Goal: Transaction & Acquisition: Purchase product/service

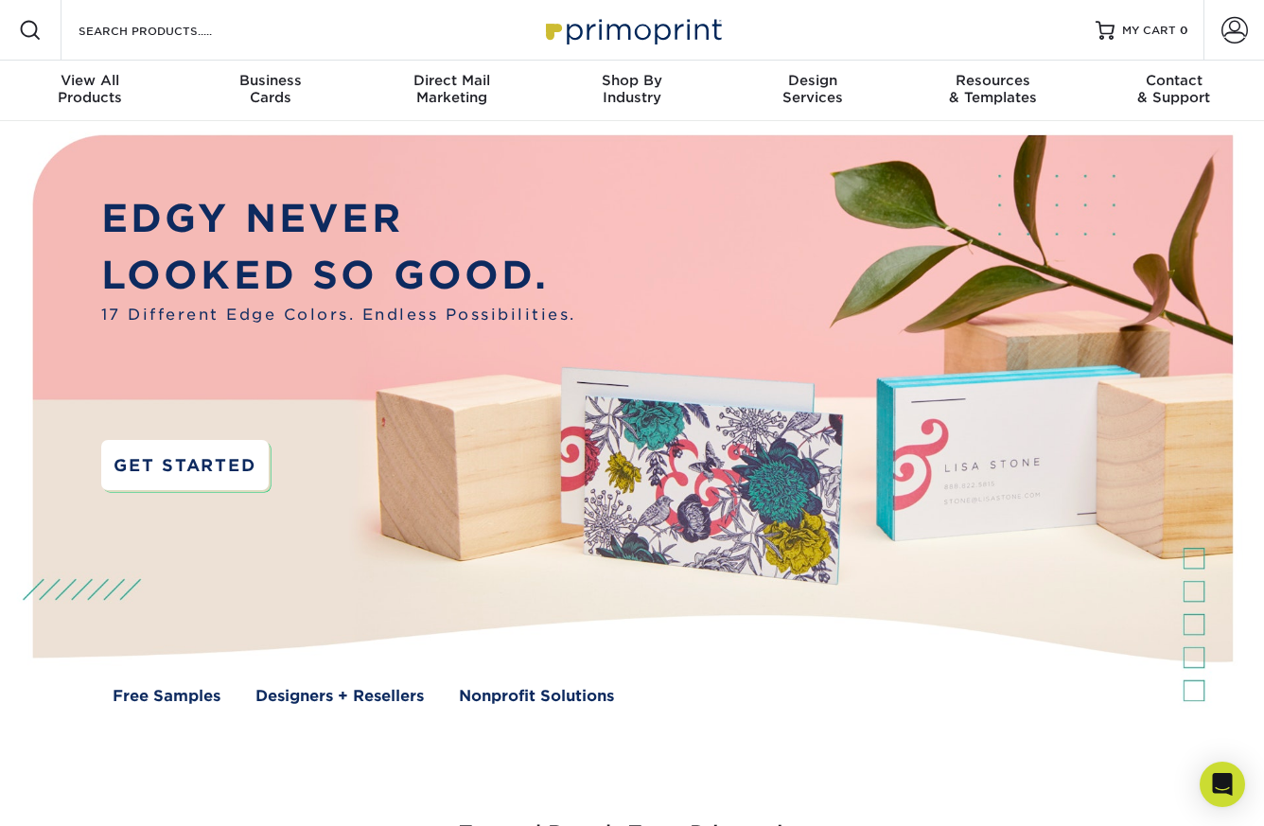
click at [214, 475] on link "GET STARTED" at bounding box center [185, 465] width 168 height 50
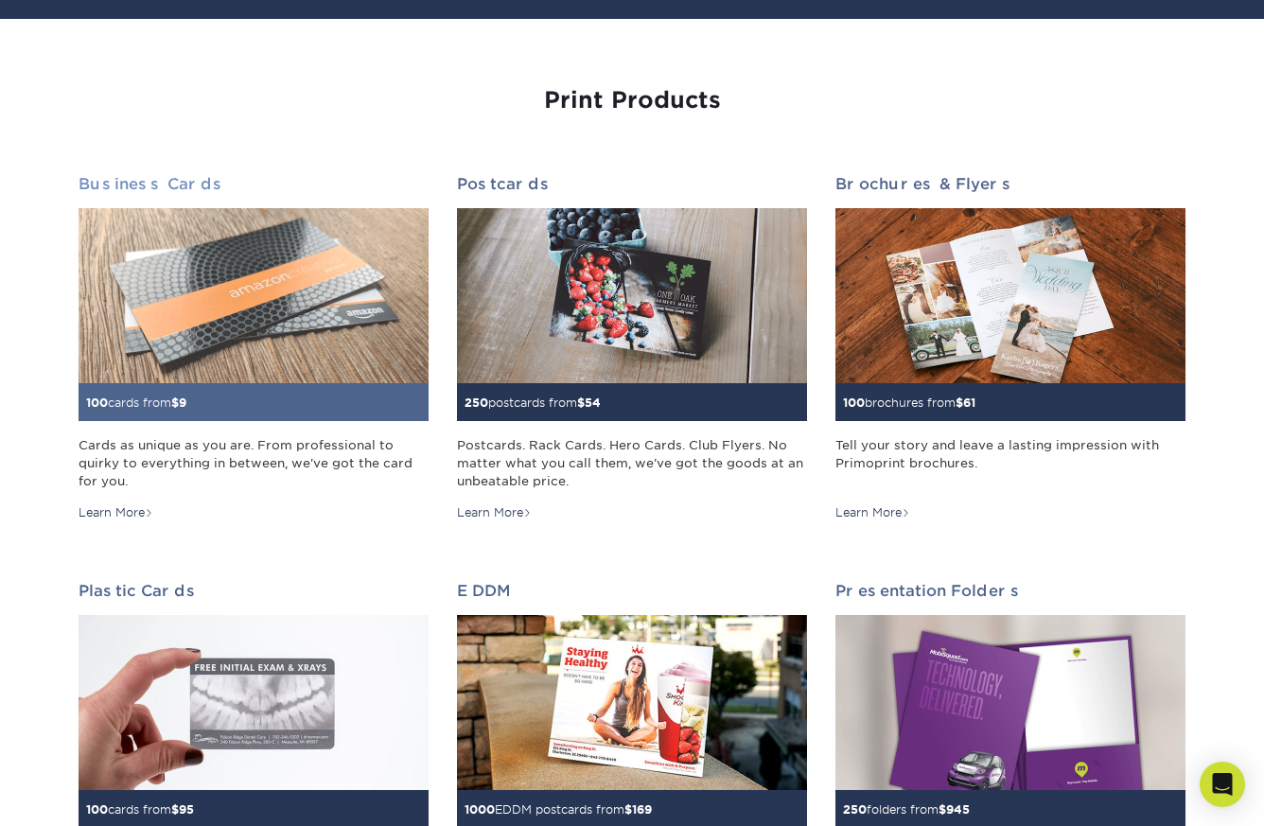
scroll to position [164, 0]
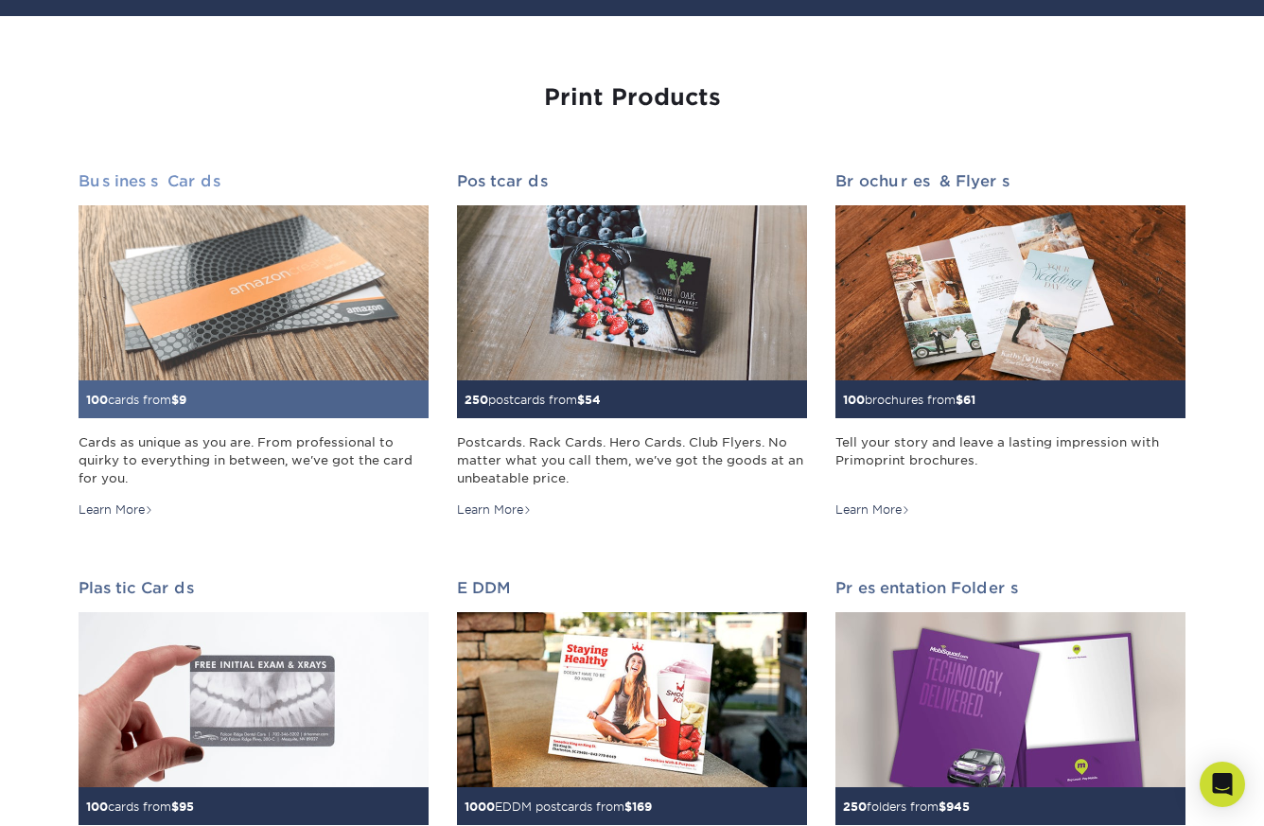
click at [325, 323] on img at bounding box center [254, 292] width 350 height 175
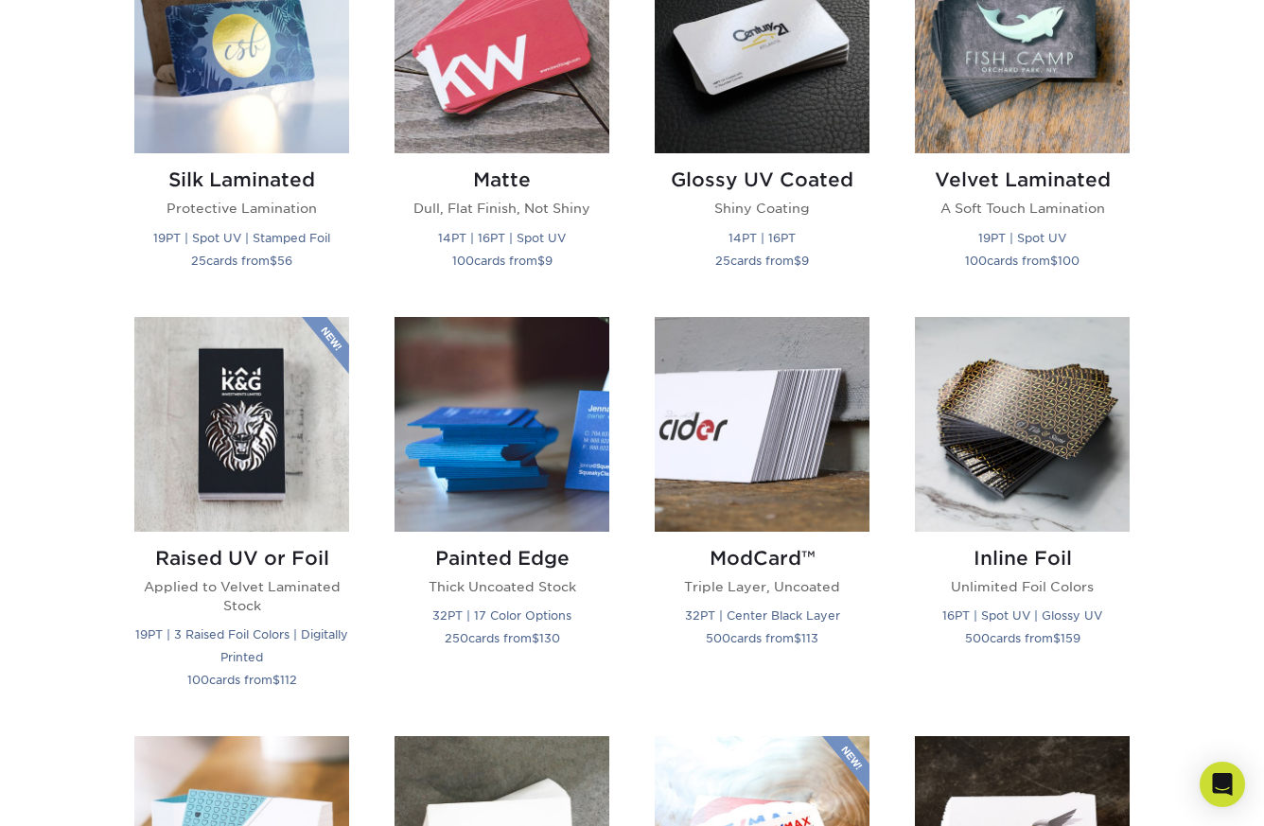
scroll to position [1020, 0]
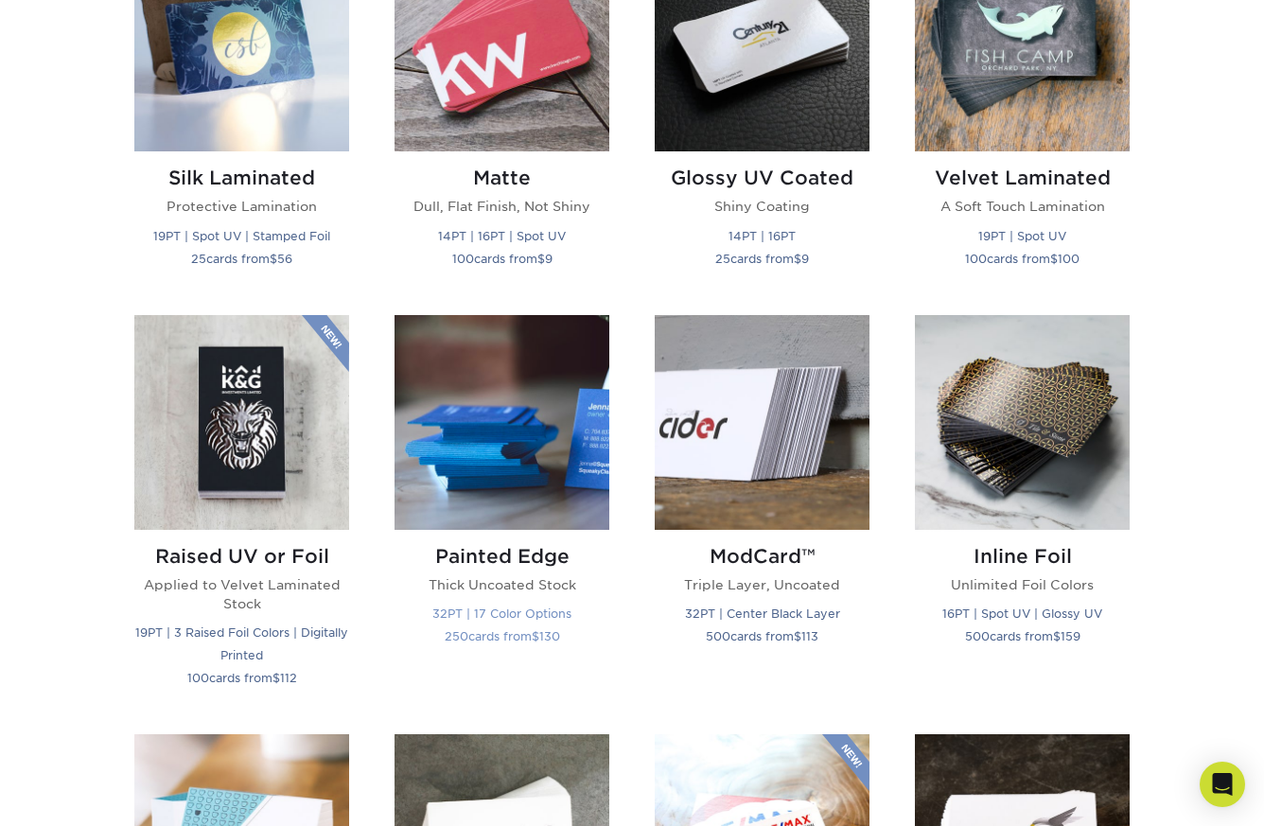
click at [486, 489] on img at bounding box center [502, 422] width 215 height 215
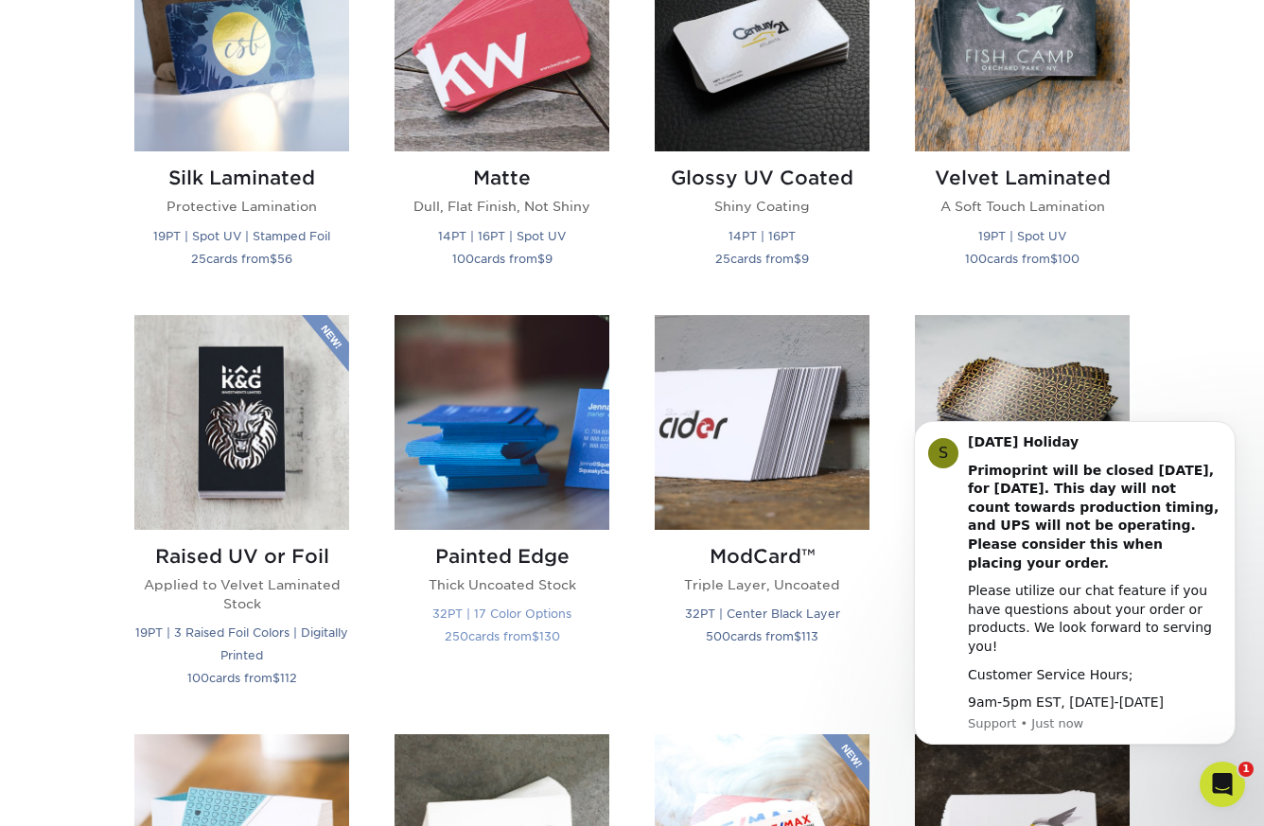
scroll to position [0, 0]
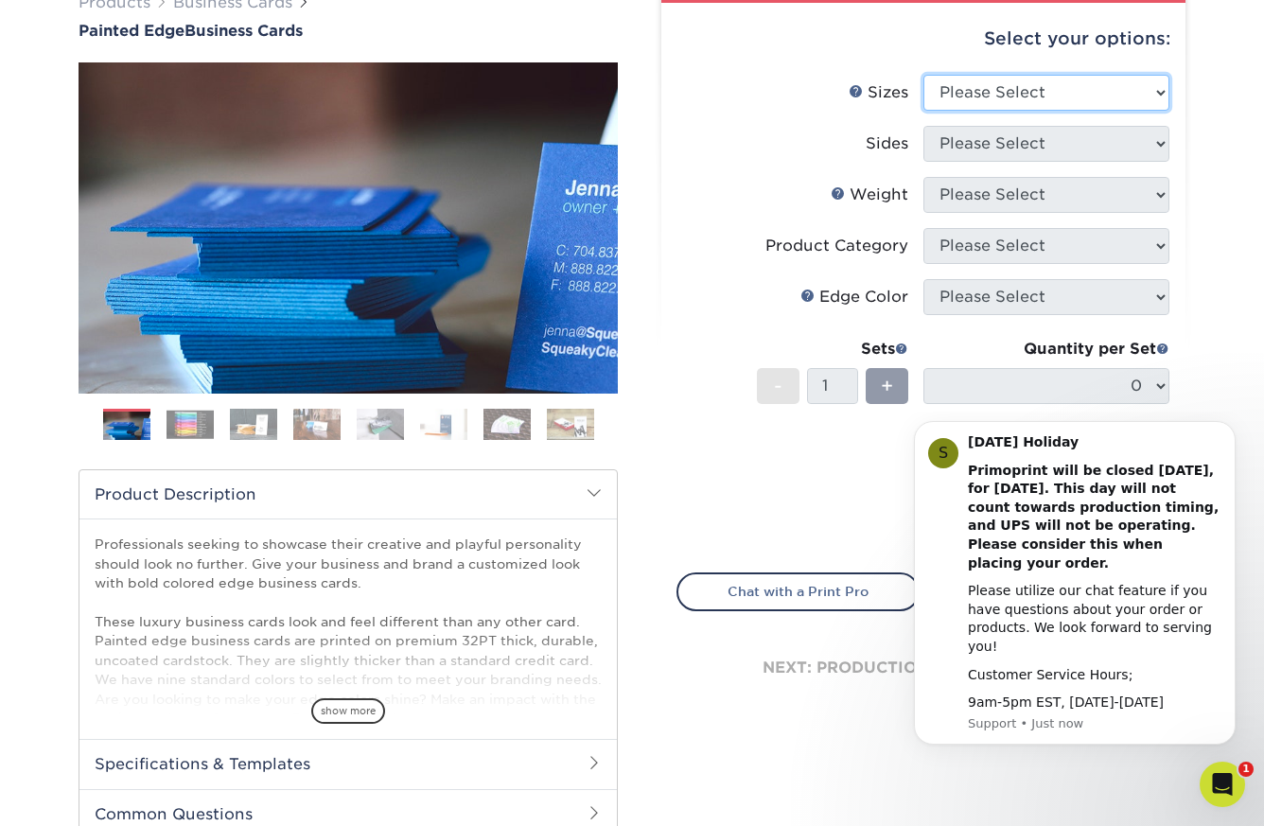
click at [1054, 92] on select "Please Select 2" x 3.5" - Standard 2.125" x 3.375" - European 2.5" x 2.5" - Squ…" at bounding box center [1047, 93] width 246 height 36
select select "2.00x3.50"
click at [924, 75] on select "Please Select 2" x 3.5" - Standard 2.125" x 3.375" - European 2.5" x 2.5" - Squ…" at bounding box center [1047, 93] width 246 height 36
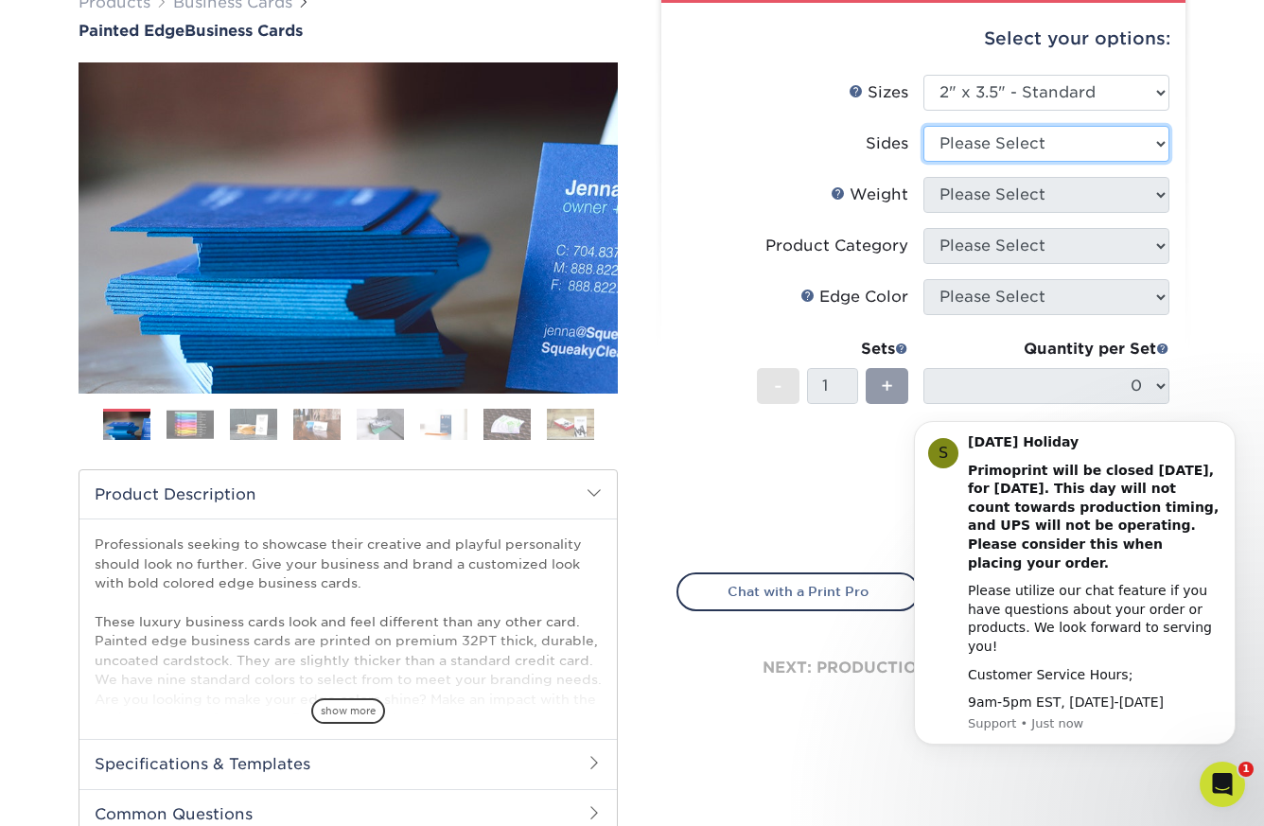
click at [1002, 150] on select "Please Select Print Both Sides Print Front Only" at bounding box center [1047, 144] width 246 height 36
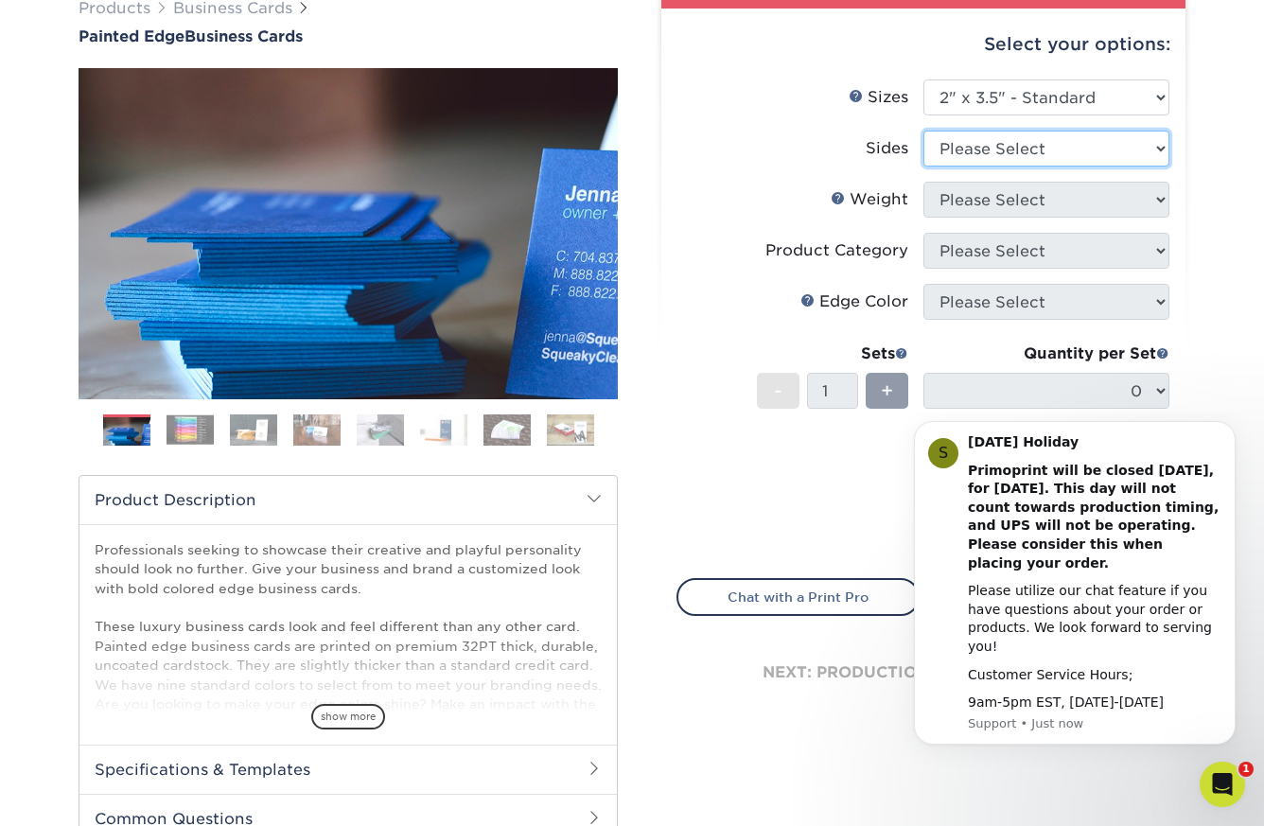
scroll to position [168, 0]
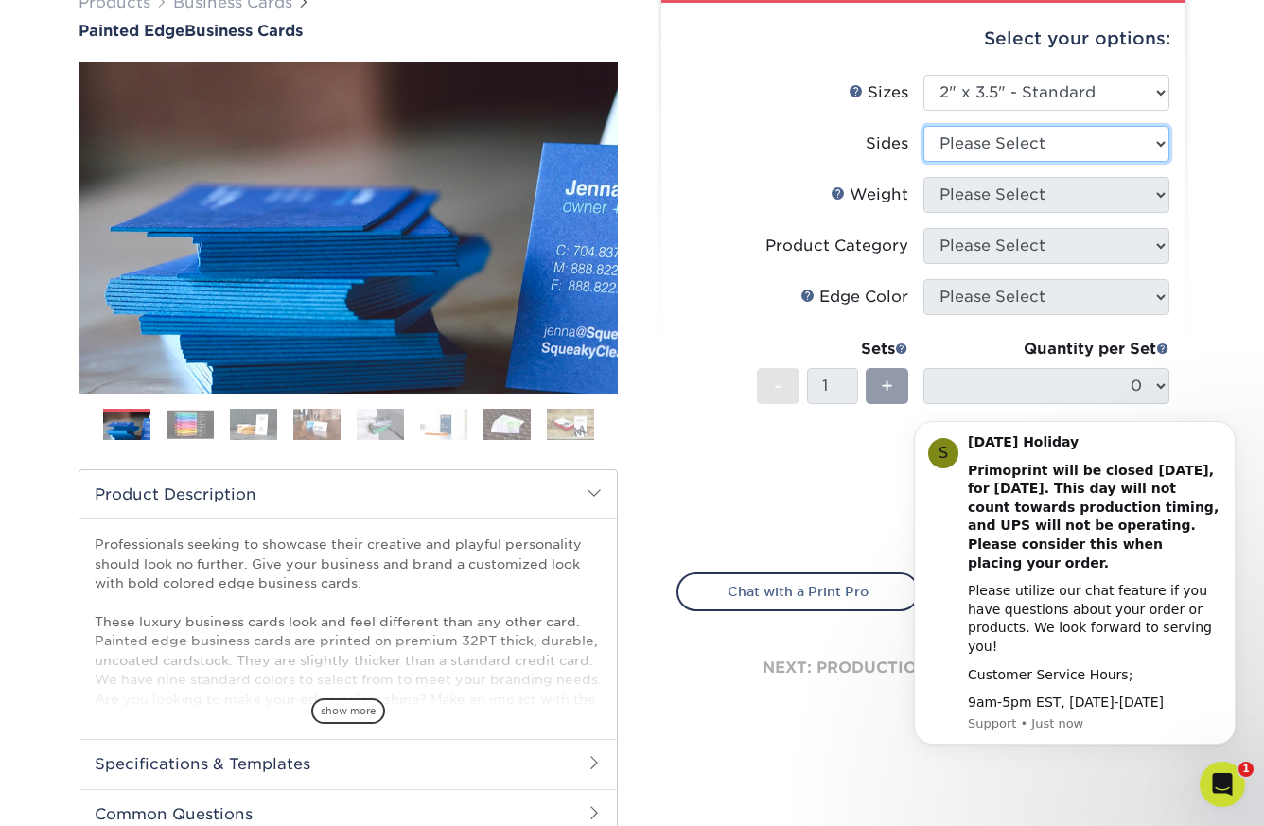
select select "13abbda7-1d64-4f25-8bb2-c179b224825d"
click at [924, 126] on select "Please Select Print Both Sides Print Front Only" at bounding box center [1047, 144] width 246 height 36
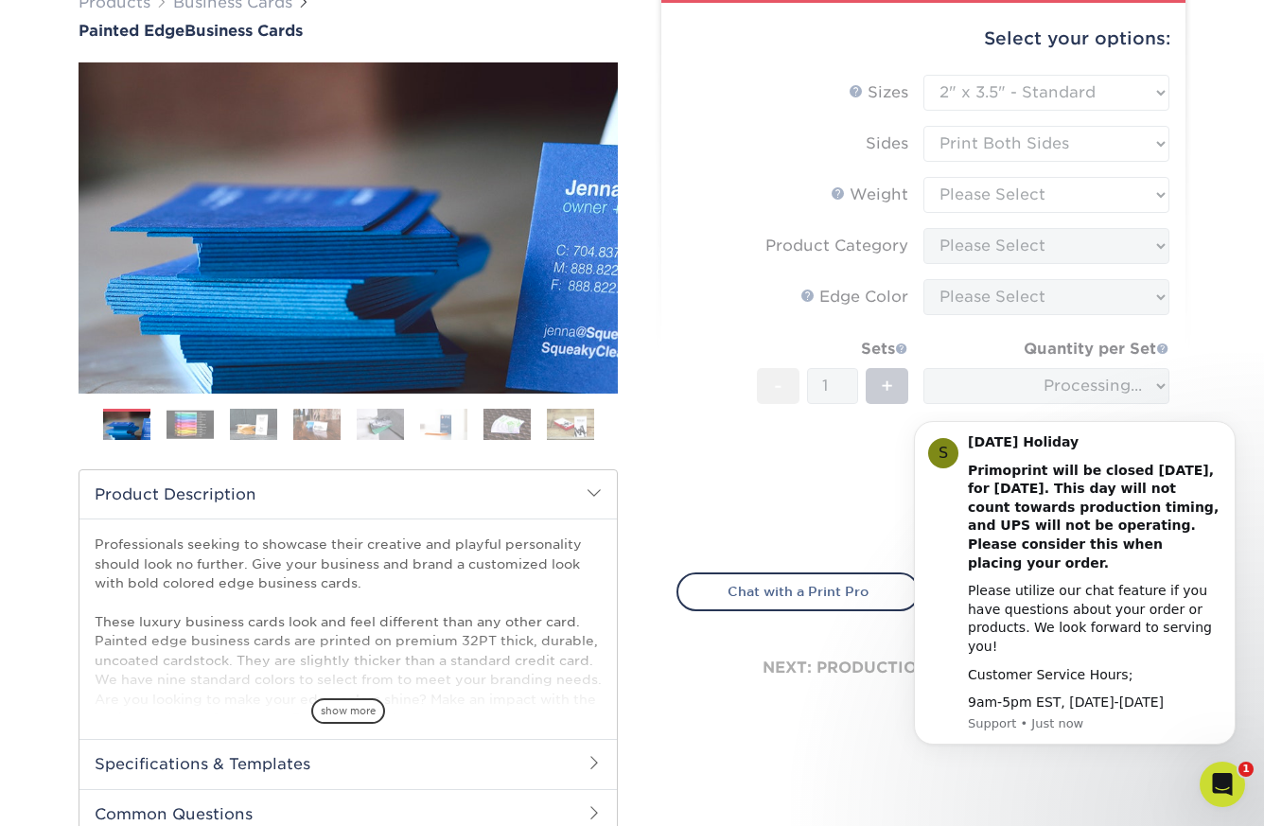
click at [1010, 192] on form "Sizes Help Sizes Please Select 2" x 3.5" - Standard 2.125" x 3.375" - European …" at bounding box center [924, 313] width 494 height 476
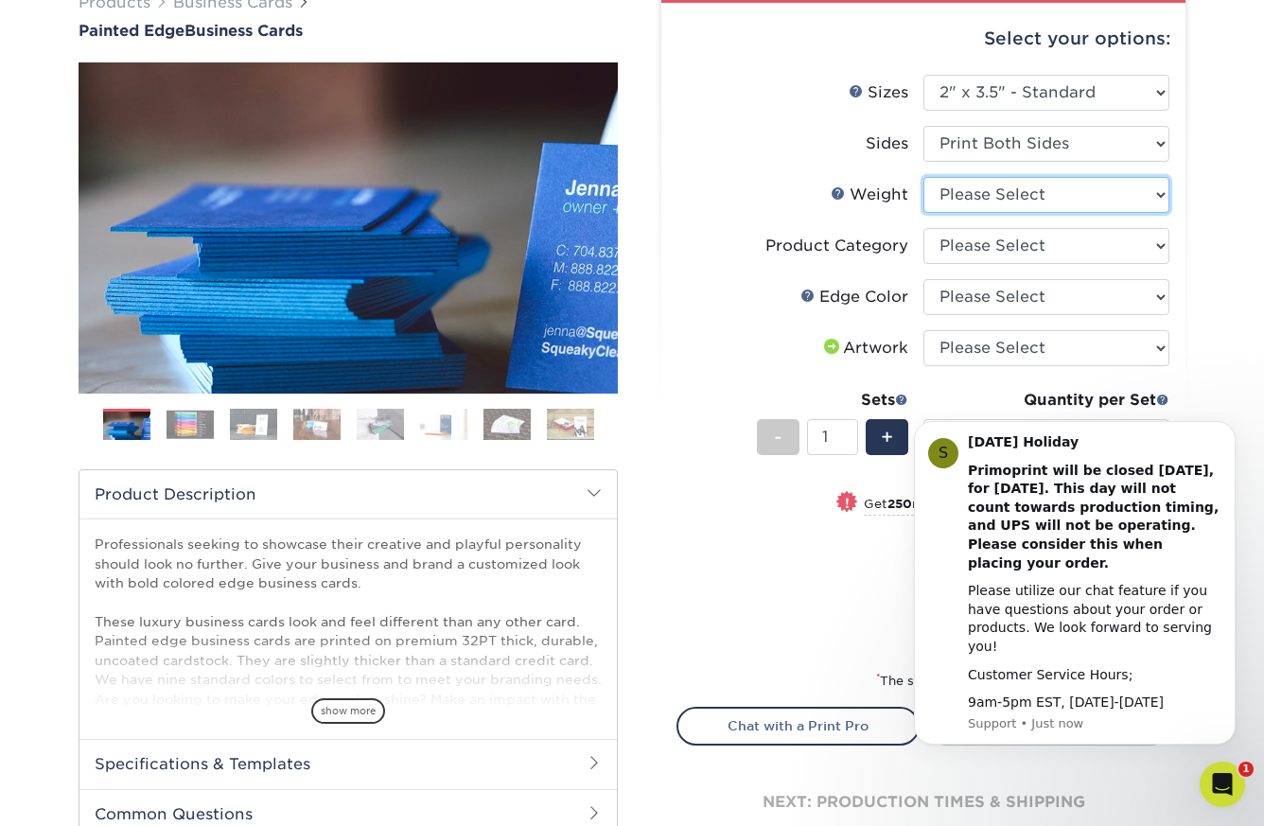
click at [1010, 192] on select "Please Select 32PTUC" at bounding box center [1047, 195] width 246 height 36
select select "32PTUC"
click at [924, 177] on select "Please Select 32PTUC" at bounding box center [1047, 195] width 246 height 36
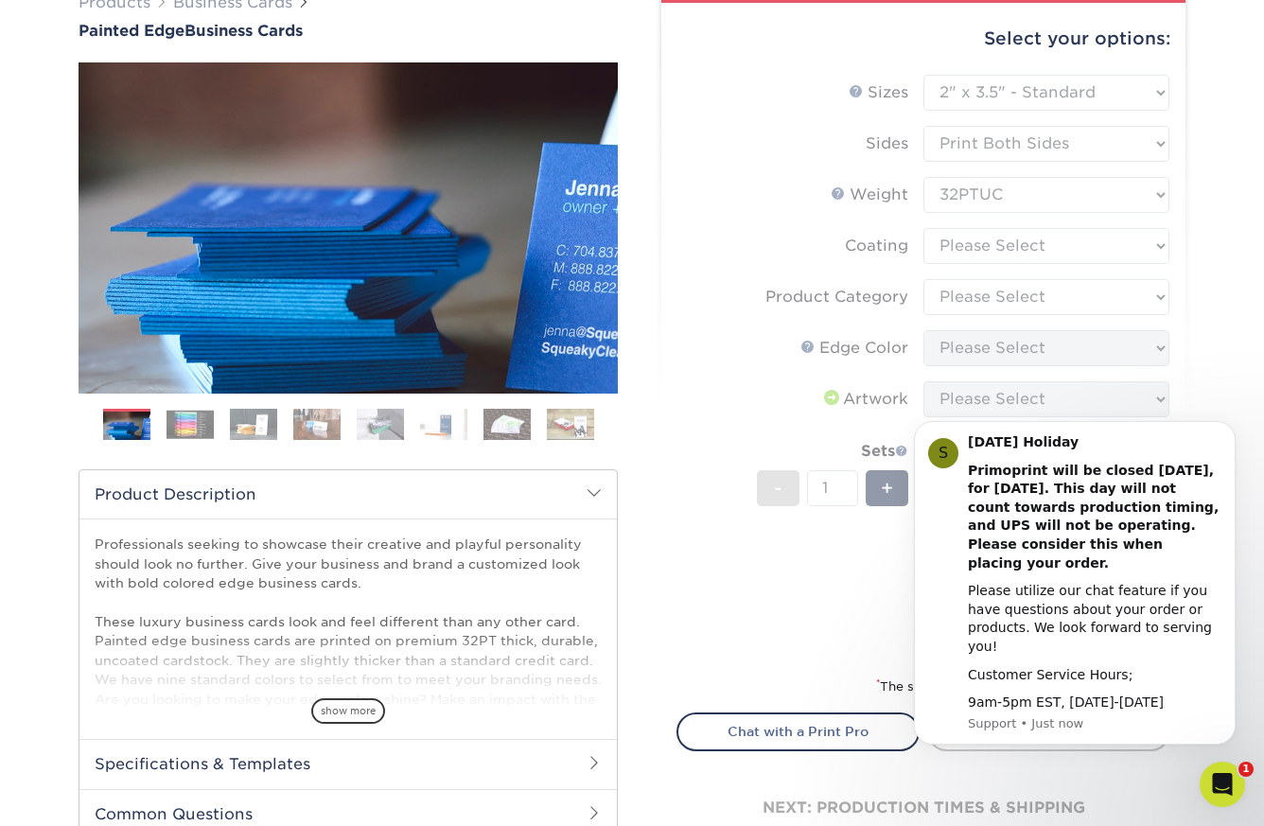
click at [1006, 244] on form "Sizes Help Sizes Please Select 2" x 3.5" - Standard 2.125" x 3.375" - European …" at bounding box center [924, 364] width 494 height 578
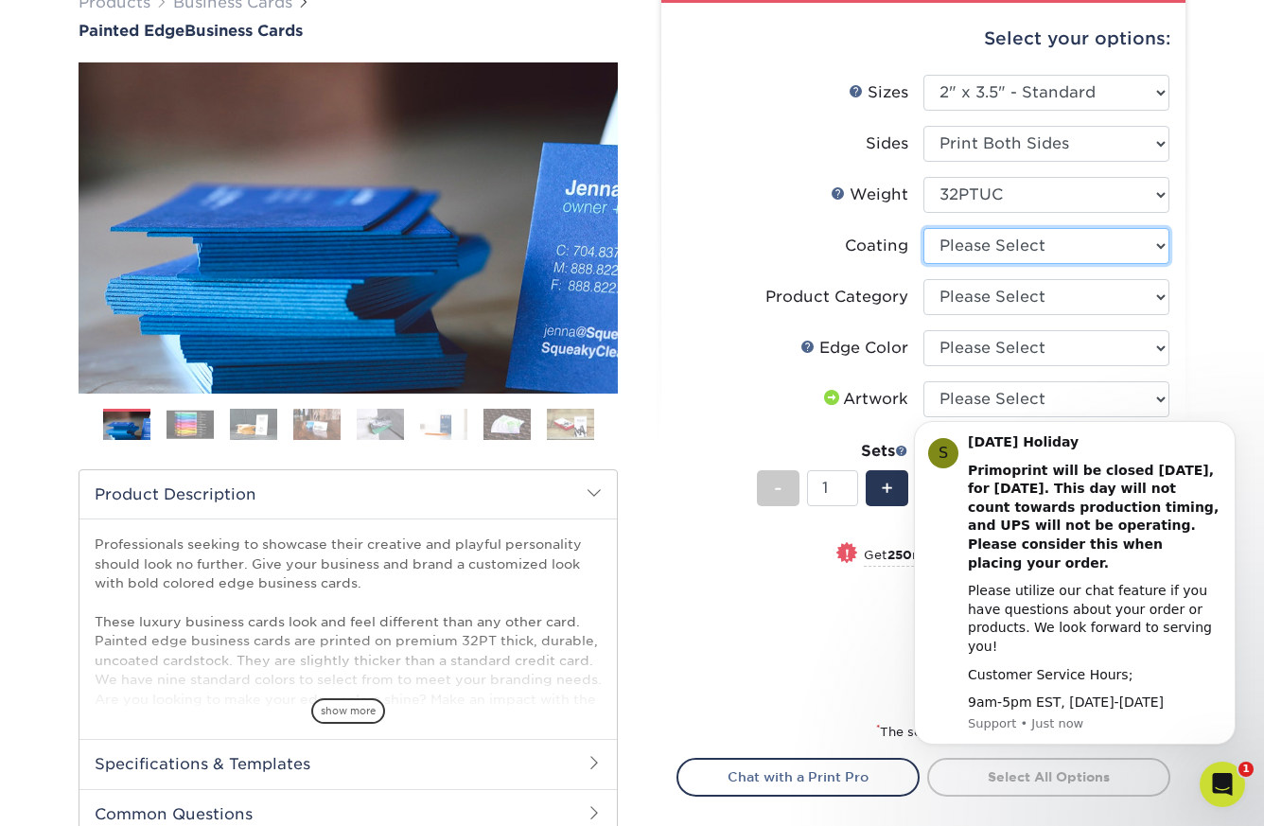
click at [1009, 253] on select at bounding box center [1047, 246] width 246 height 36
select select "3e7618de-abca-4bda-9f97-8b9129e913d8"
click at [924, 228] on select at bounding box center [1047, 246] width 246 height 36
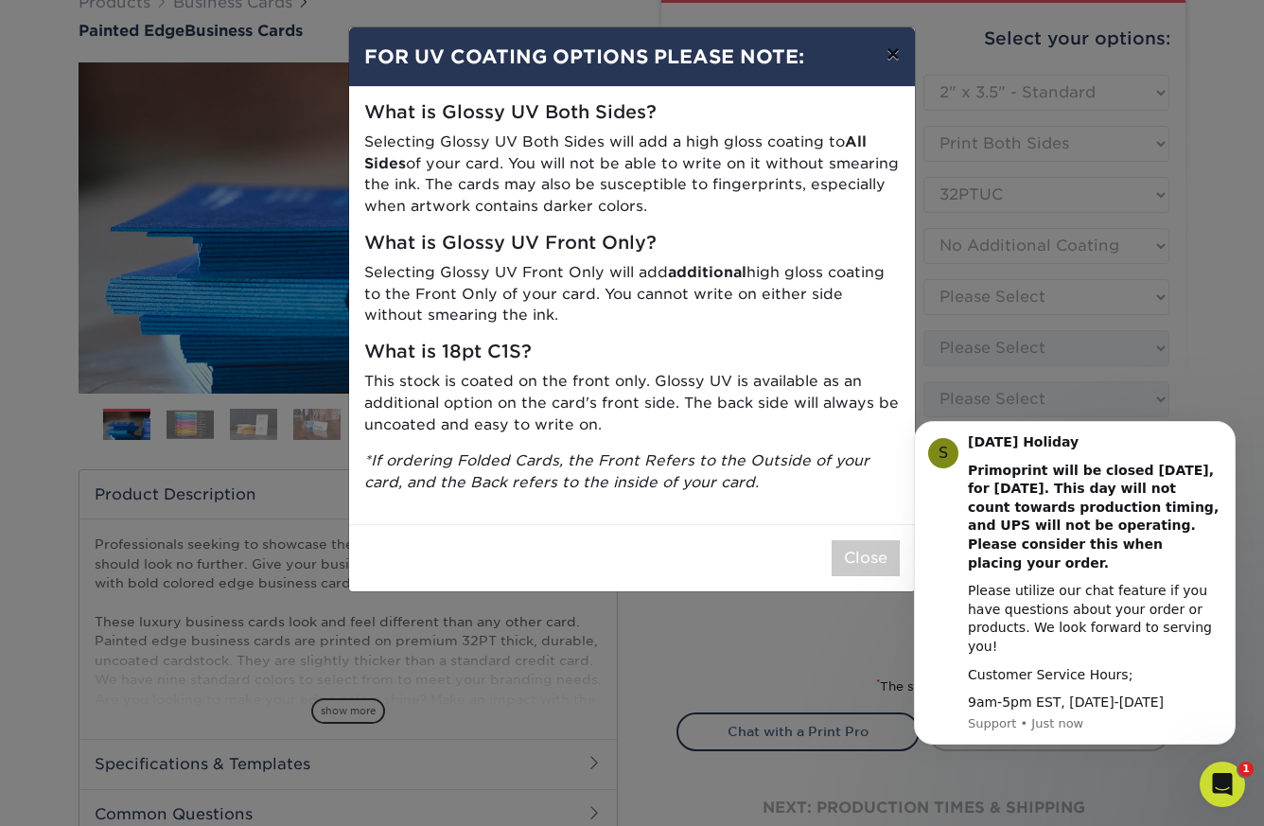
click at [894, 51] on button "×" at bounding box center [894, 53] width 44 height 53
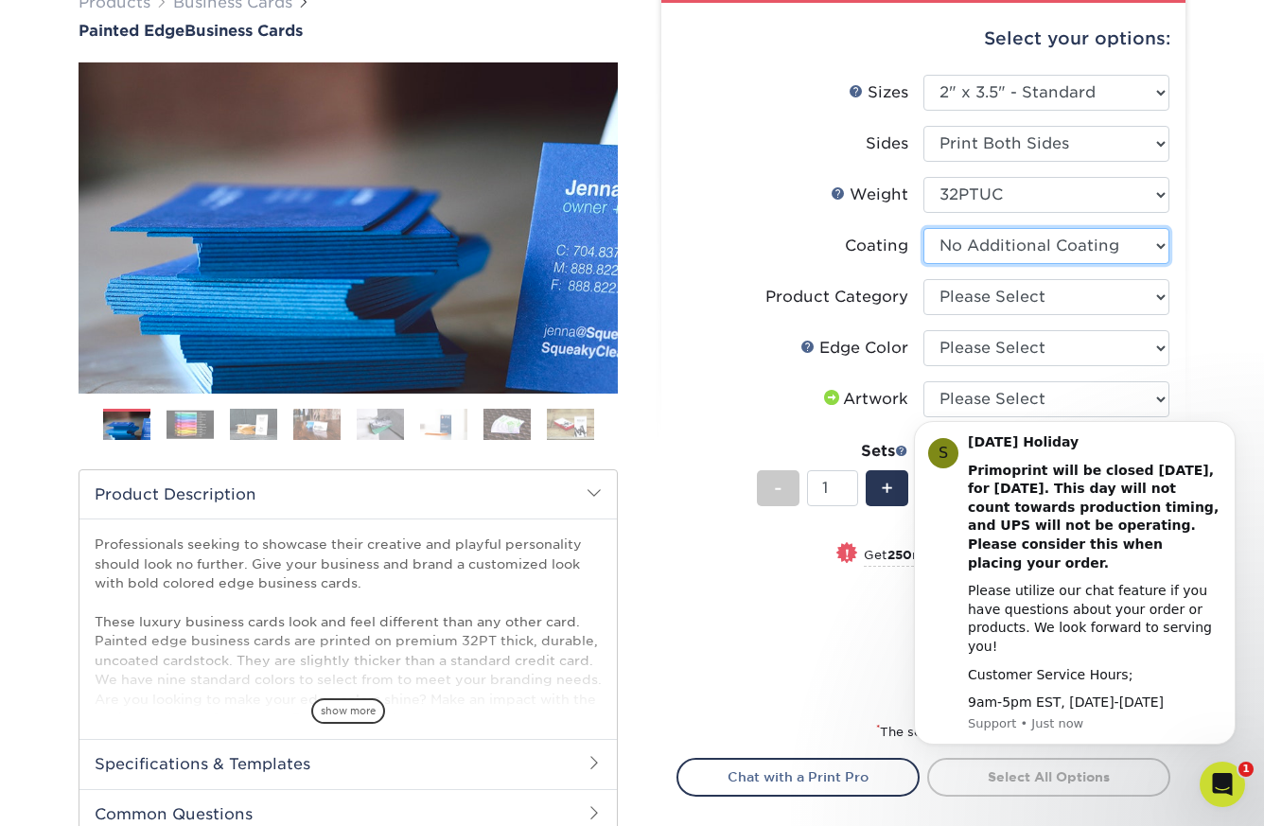
click at [1006, 249] on select at bounding box center [1047, 246] width 246 height 36
click at [924, 228] on select at bounding box center [1047, 246] width 246 height 36
click at [1003, 306] on select "Please Select Business Cards" at bounding box center [1047, 297] width 246 height 36
select select "3b5148f1-0588-4f88-a218-97bcfdce65c1"
click at [924, 279] on select "Please Select Business Cards" at bounding box center [1047, 297] width 246 height 36
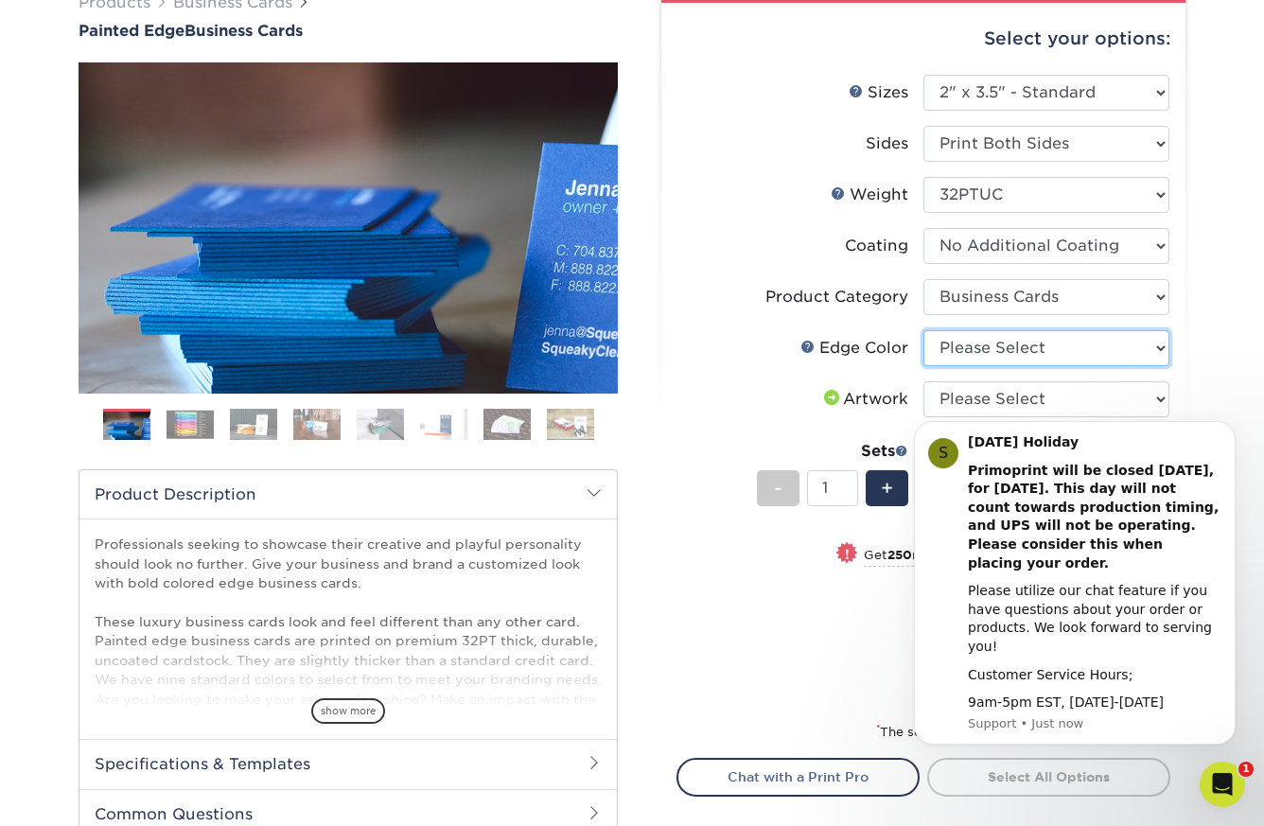
click at [1002, 354] on select "Please Select Charcoal Black Brown Blue Pearlescent Blue Pearlescent Gold Pearl…" at bounding box center [1047, 348] width 246 height 36
select select "e42633f1-b123-4179-bb8a-cf3a693d9207"
click at [924, 330] on select "Please Select Charcoal Black Brown Blue Pearlescent Blue Pearlescent Gold Pearl…" at bounding box center [1047, 348] width 246 height 36
click at [387, 423] on img at bounding box center [380, 424] width 47 height 33
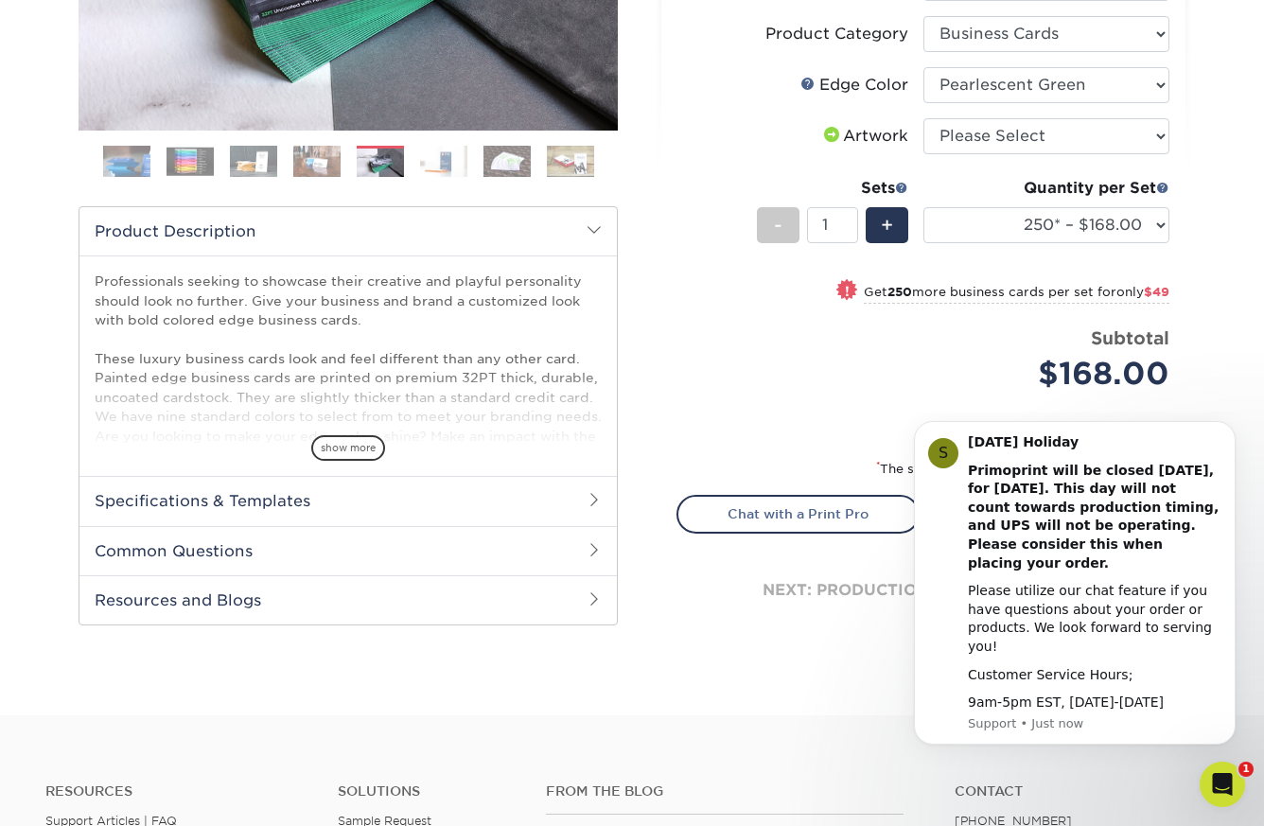
scroll to position [432, 0]
click at [1053, 212] on select "250* – $168.00 500* – $217.00 1000* – $339.00" at bounding box center [1047, 224] width 246 height 36
click at [924, 206] on select "250* – $168.00 500* – $217.00 1000* – $339.00" at bounding box center [1047, 224] width 246 height 36
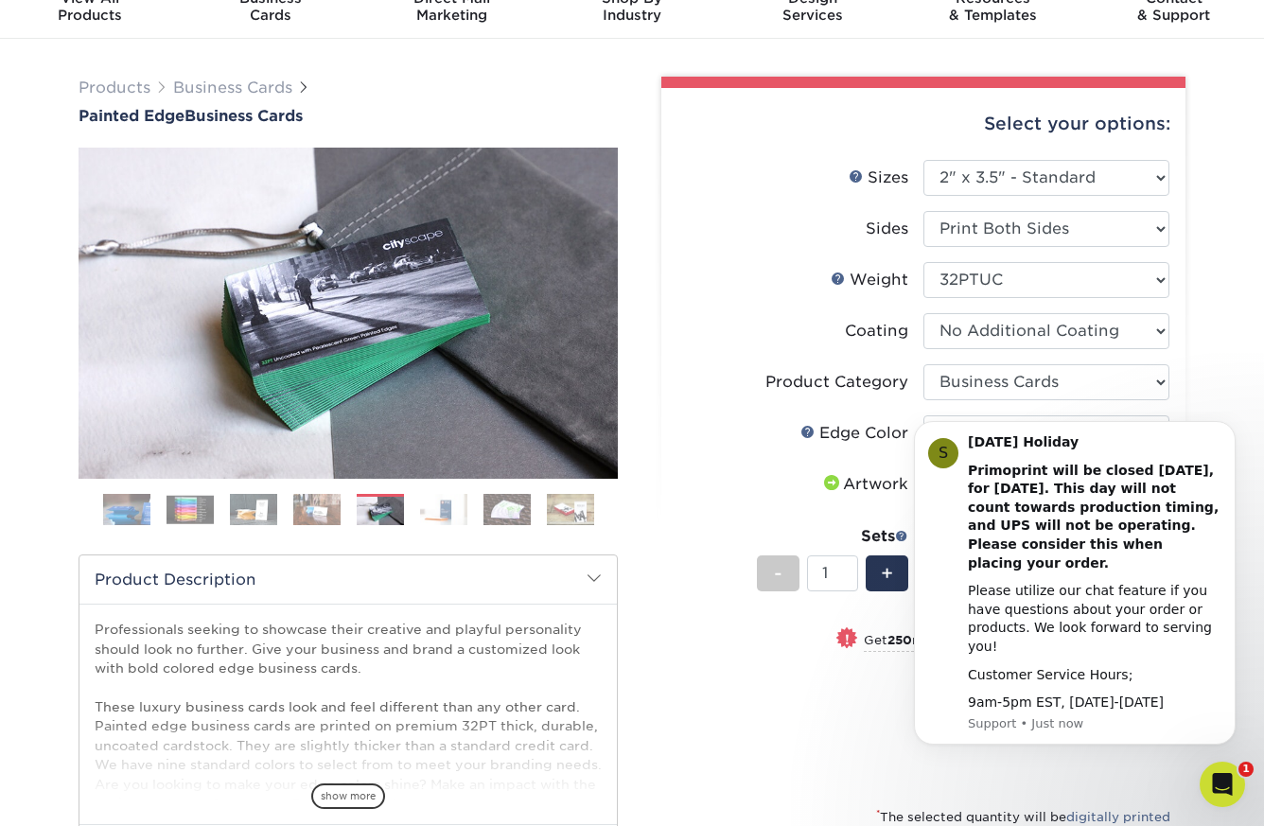
scroll to position [0, 0]
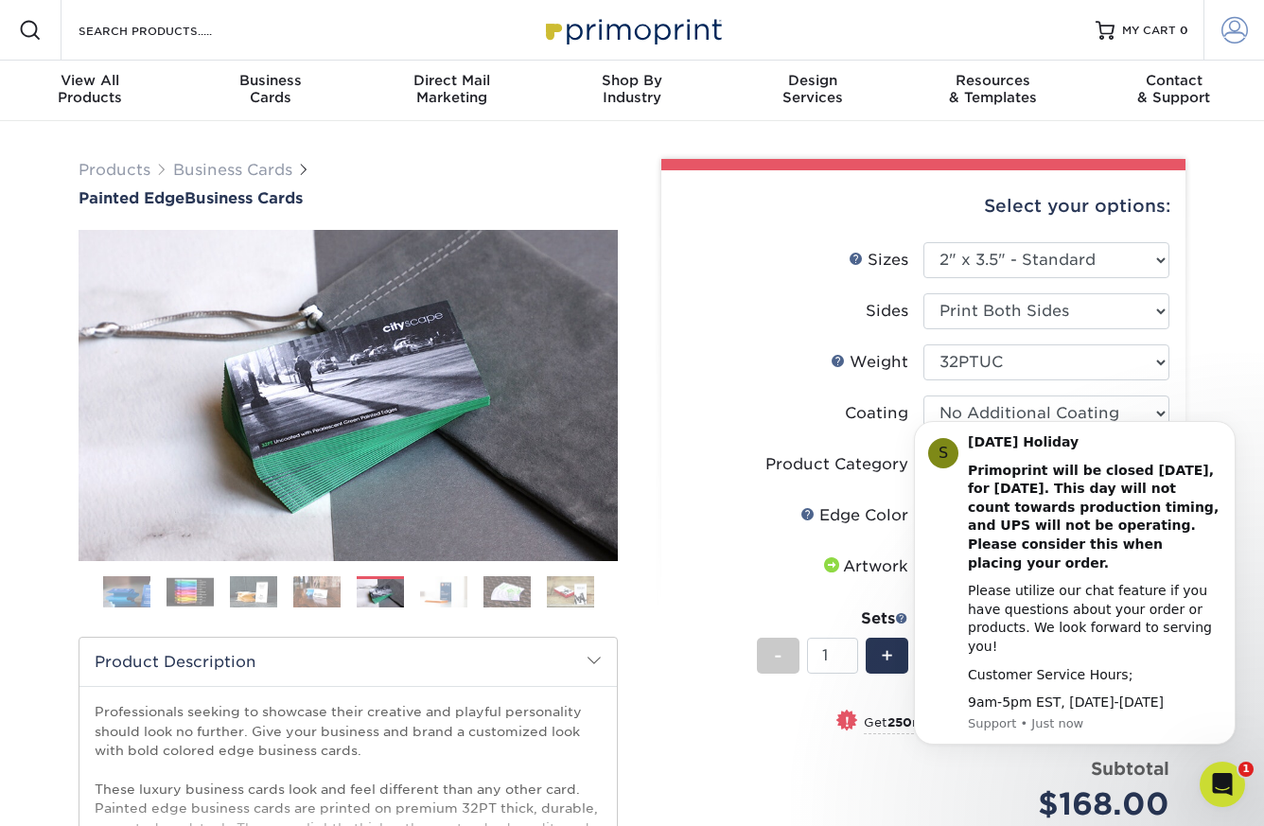
click at [1226, 34] on span at bounding box center [1235, 30] width 26 height 26
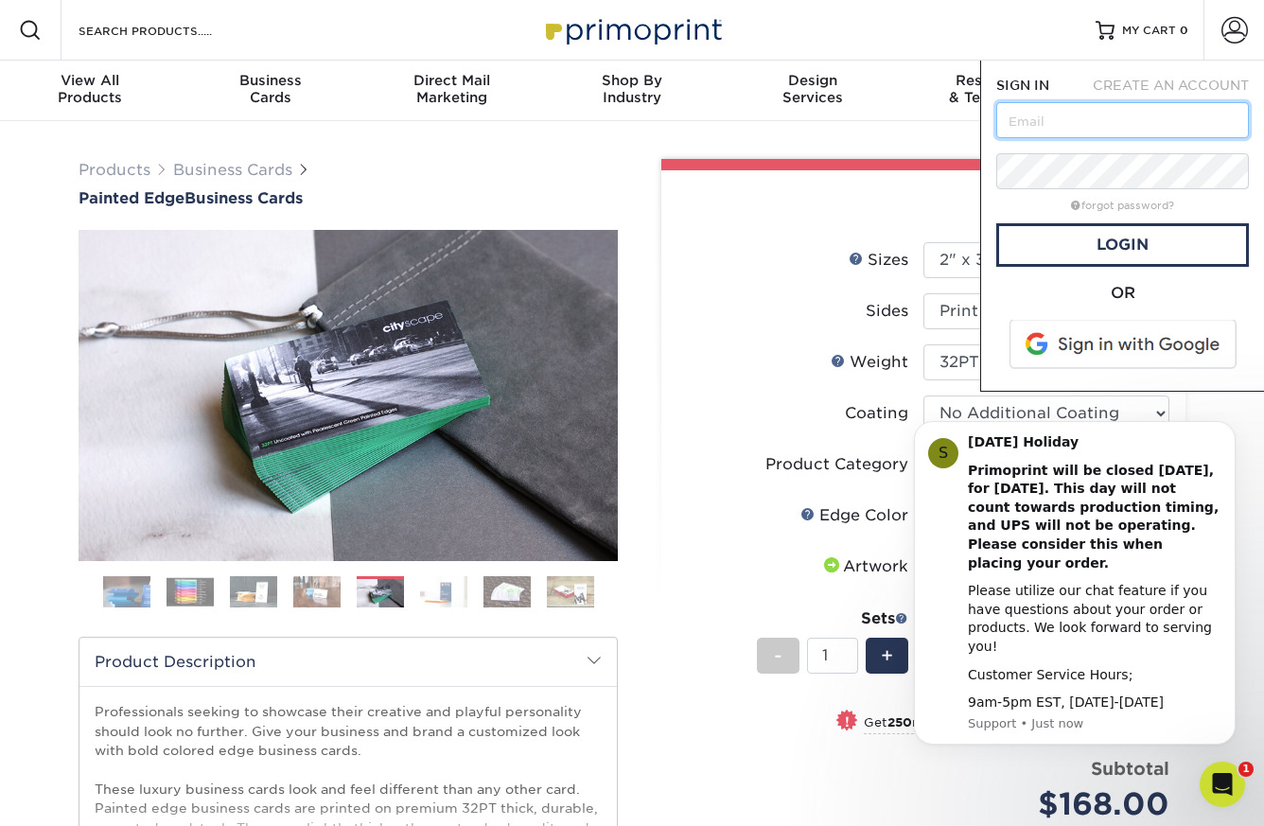
click at [1105, 138] on input "text" at bounding box center [1123, 120] width 253 height 36
type input "shellyk@5kprintingconsultants.com"
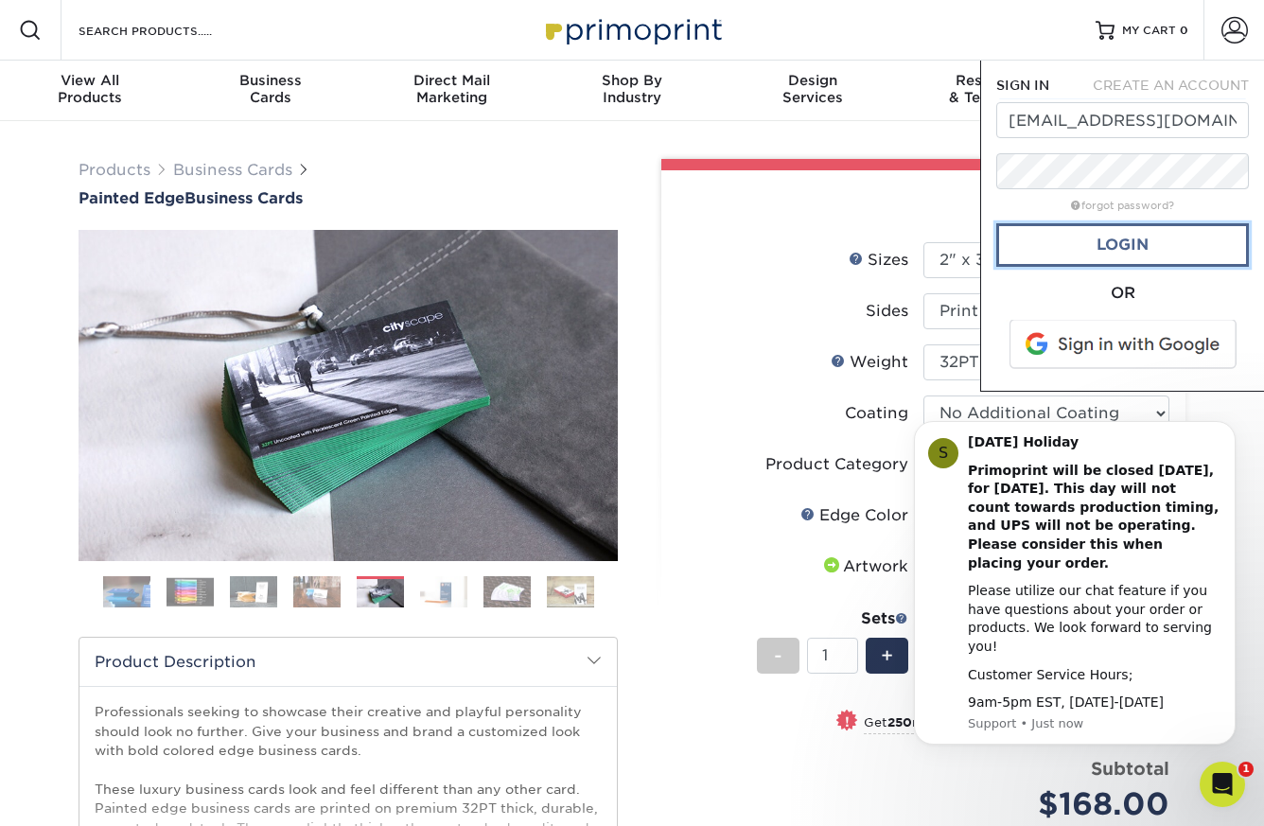
click at [1049, 248] on link "Login" at bounding box center [1123, 245] width 253 height 44
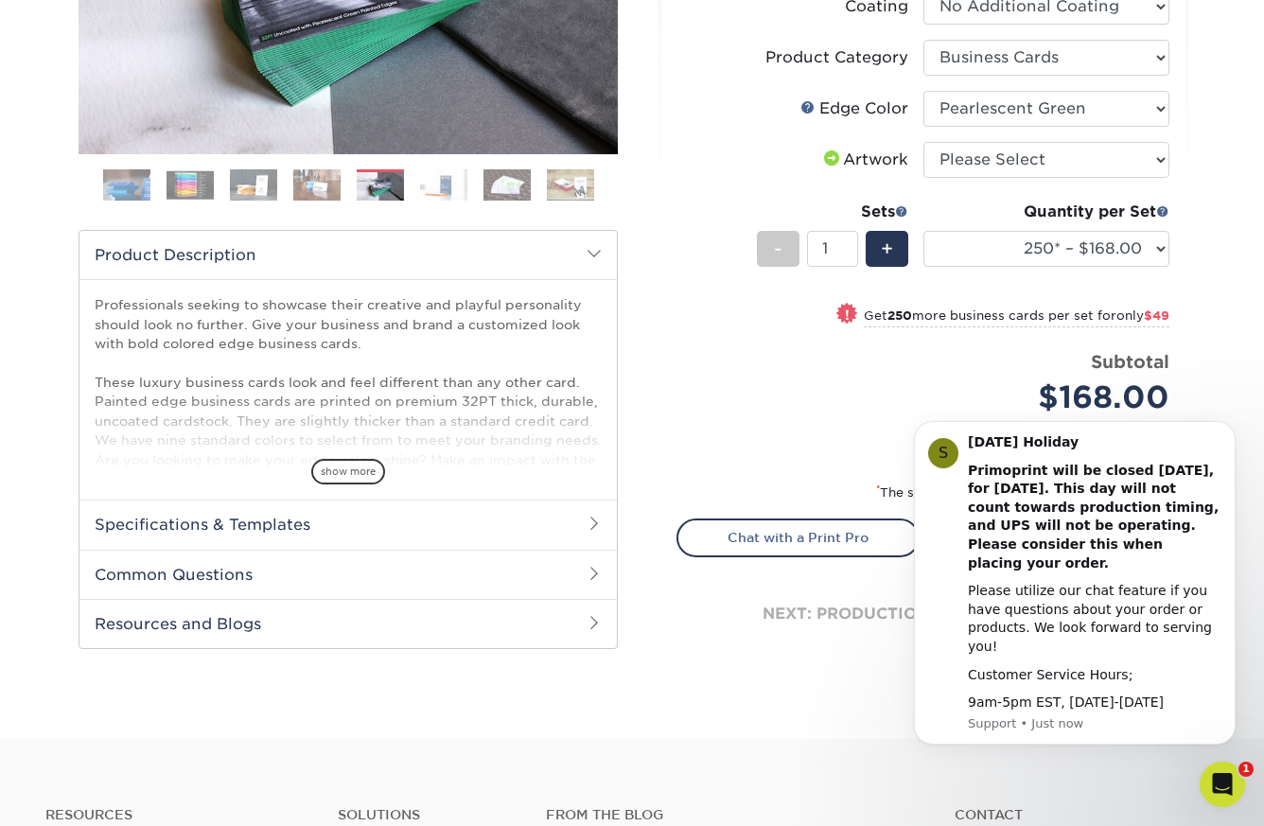
scroll to position [409, 0]
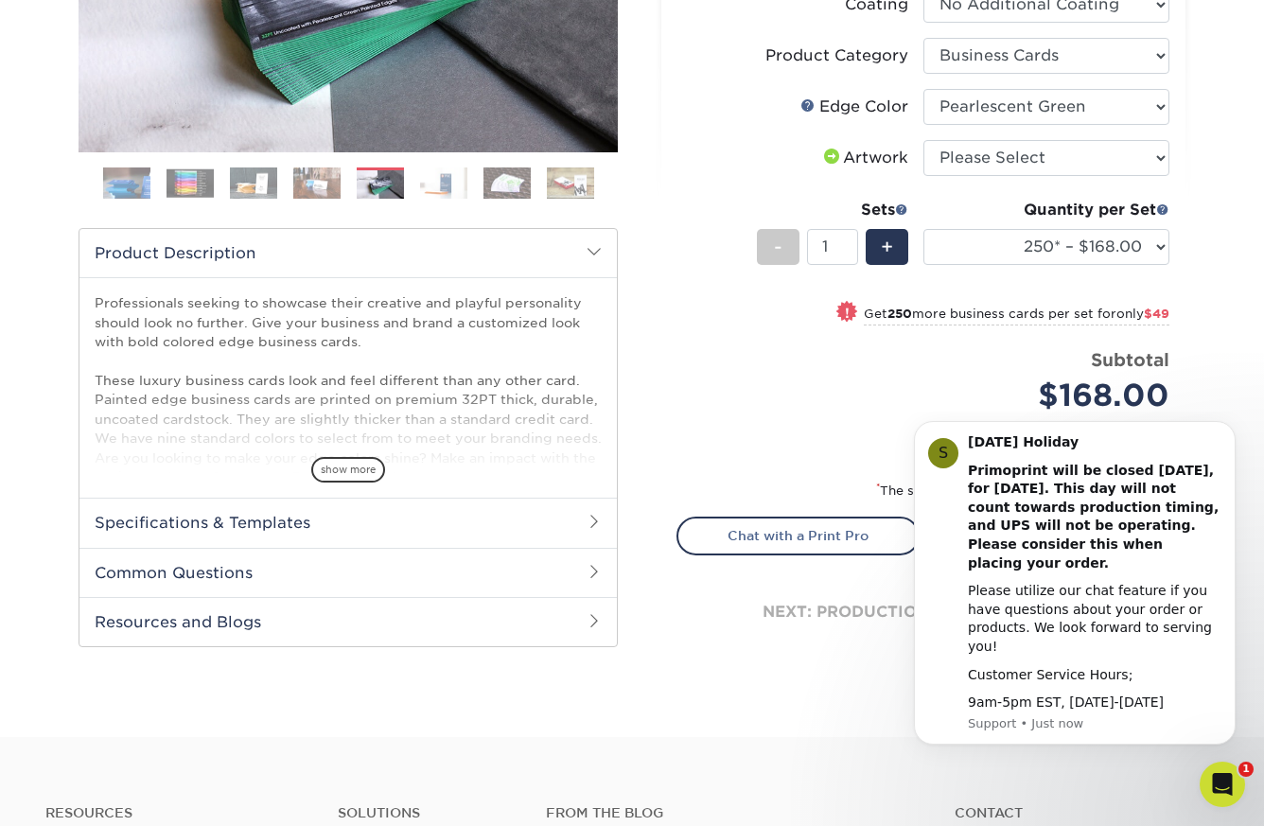
click at [838, 400] on div "Price per set $168.00" at bounding box center [801, 383] width 246 height 72
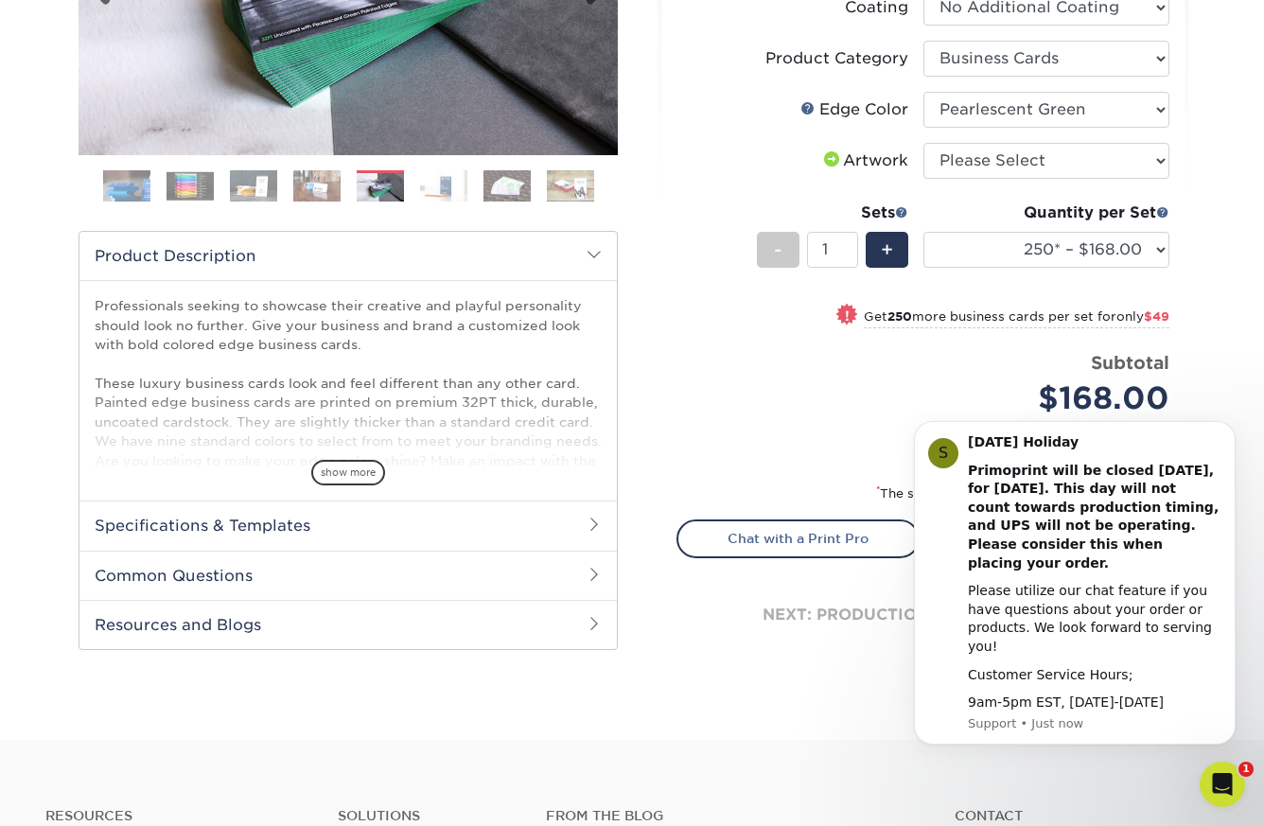
scroll to position [458, 0]
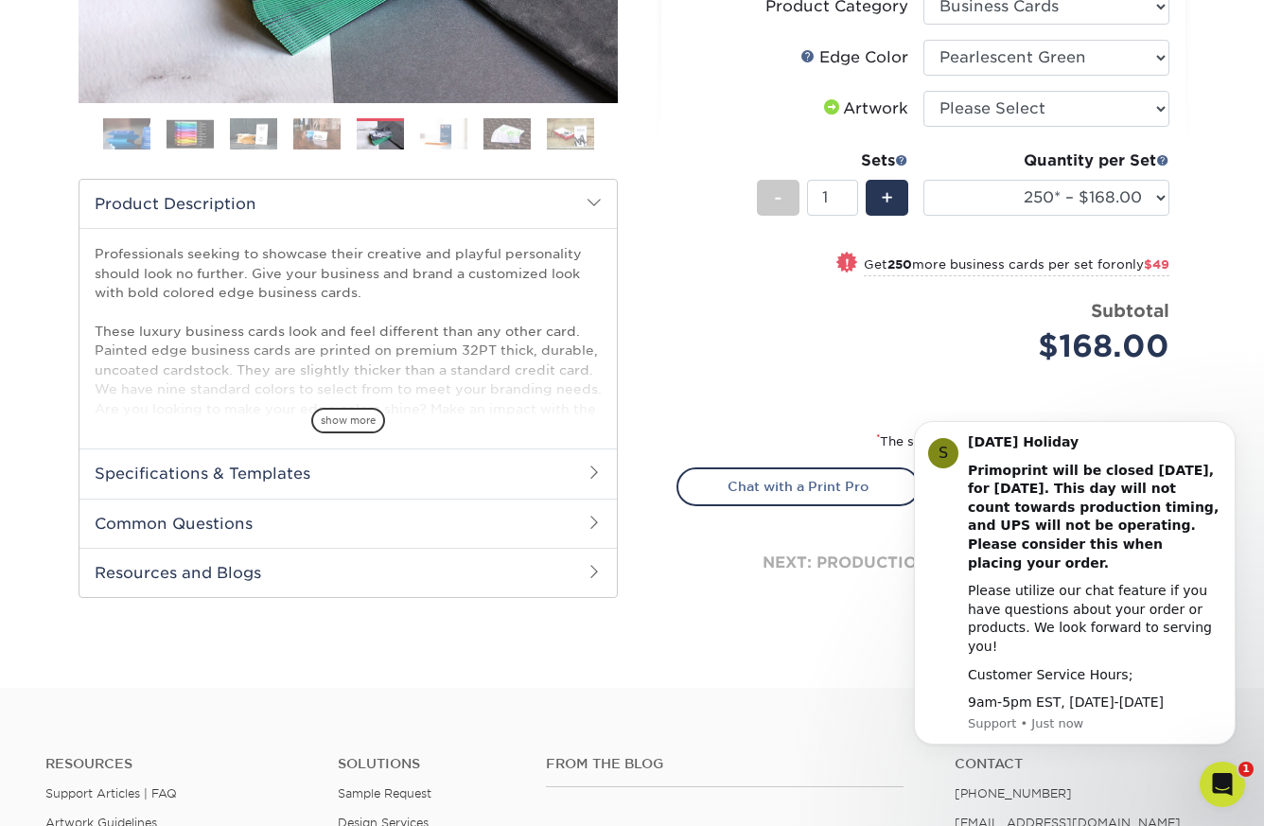
click at [379, 470] on h2 "Specifications & Templates" at bounding box center [348, 473] width 538 height 49
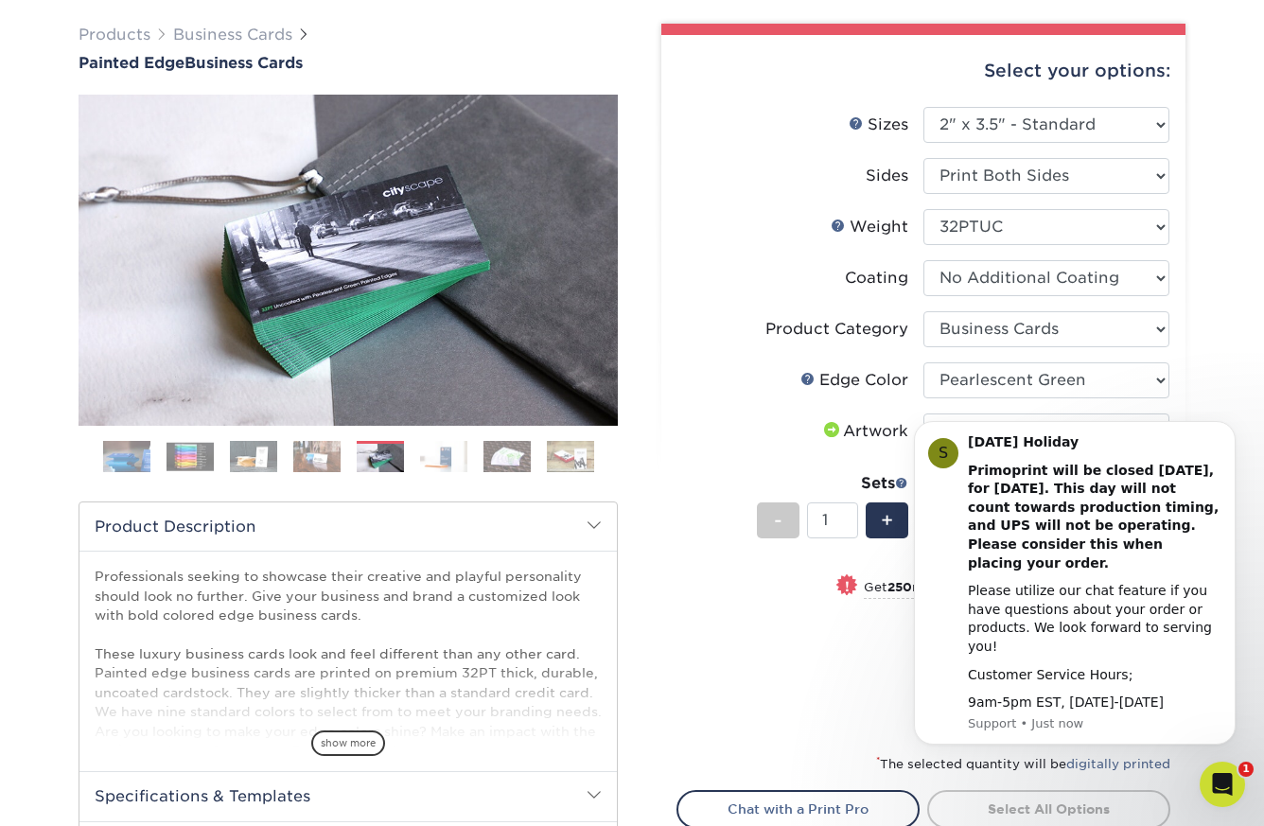
scroll to position [0, 0]
